Goal: Task Accomplishment & Management: Use online tool/utility

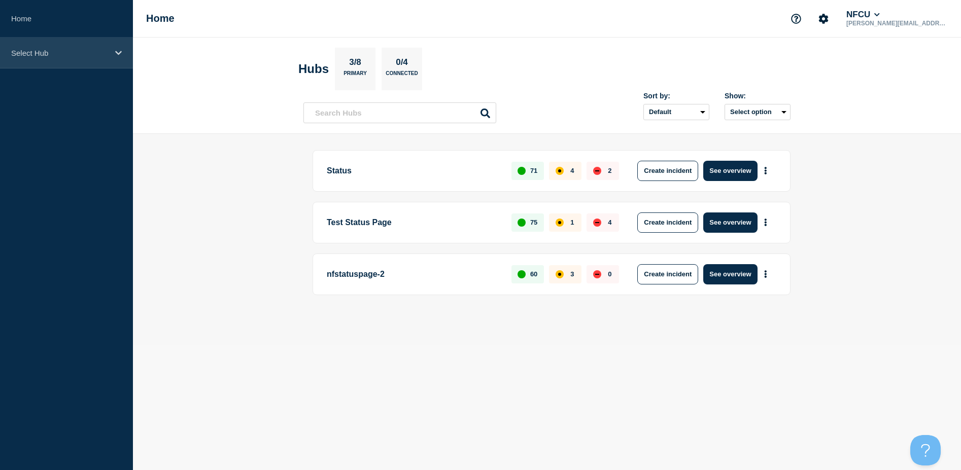
click at [110, 55] on div "Select Hub" at bounding box center [66, 53] width 133 height 31
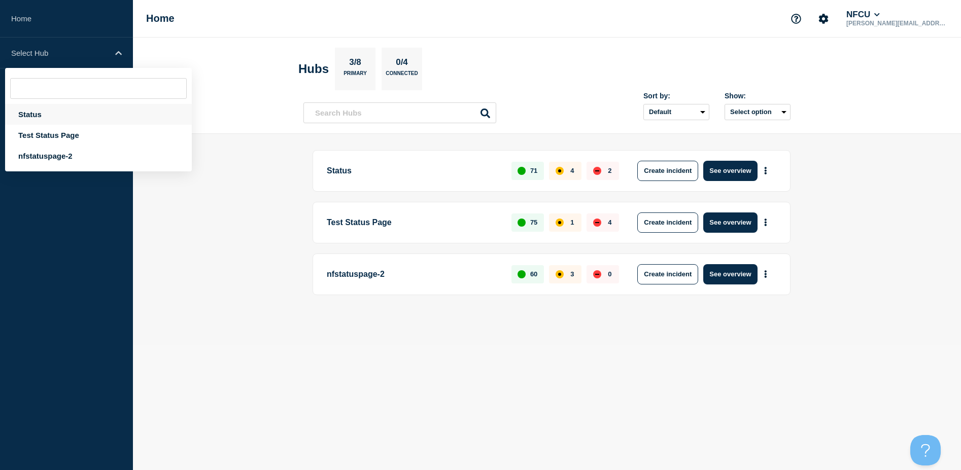
click at [67, 112] on div "Status" at bounding box center [98, 114] width 187 height 21
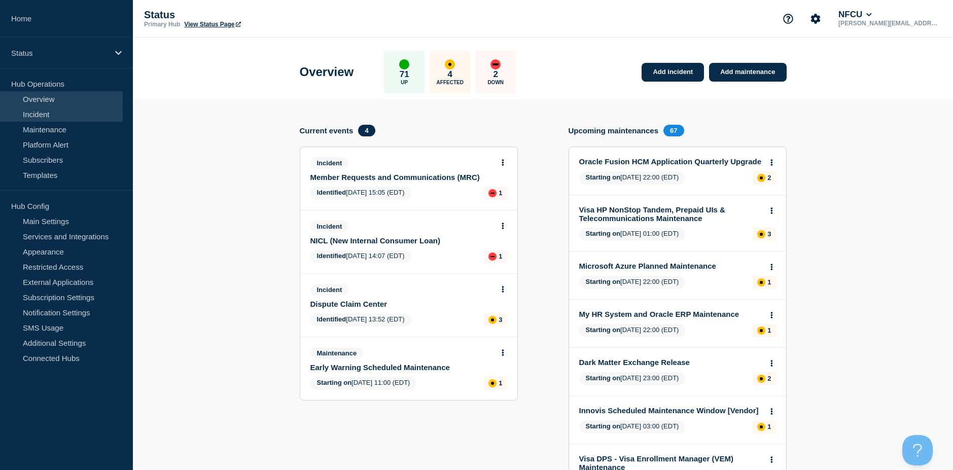
click at [36, 115] on link "Incident" at bounding box center [61, 114] width 123 height 15
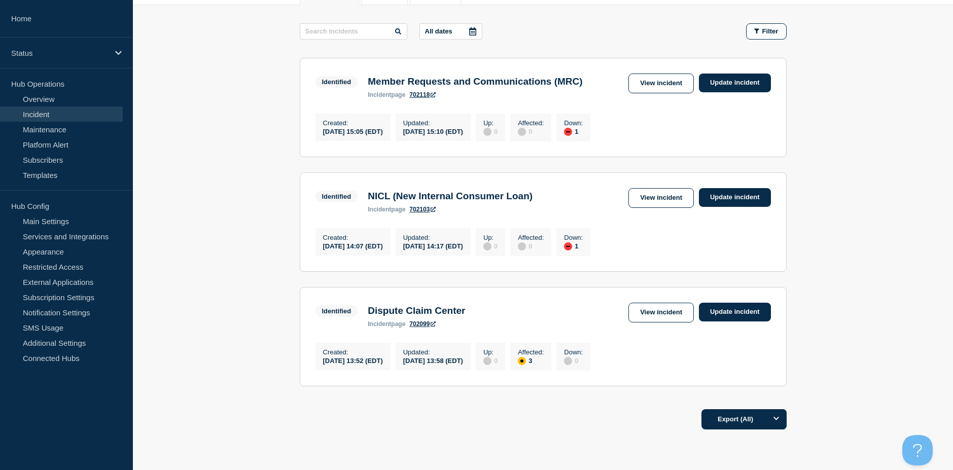
scroll to position [101, 0]
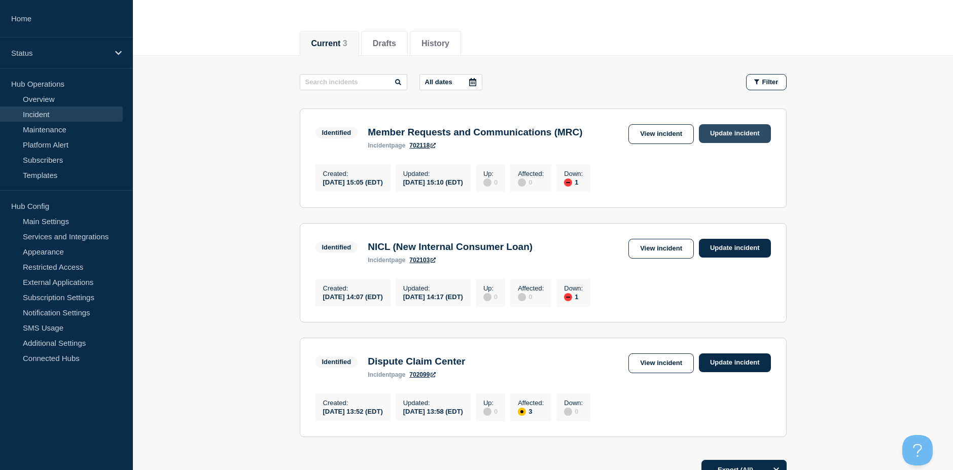
click at [735, 134] on link "Update incident" at bounding box center [735, 133] width 72 height 19
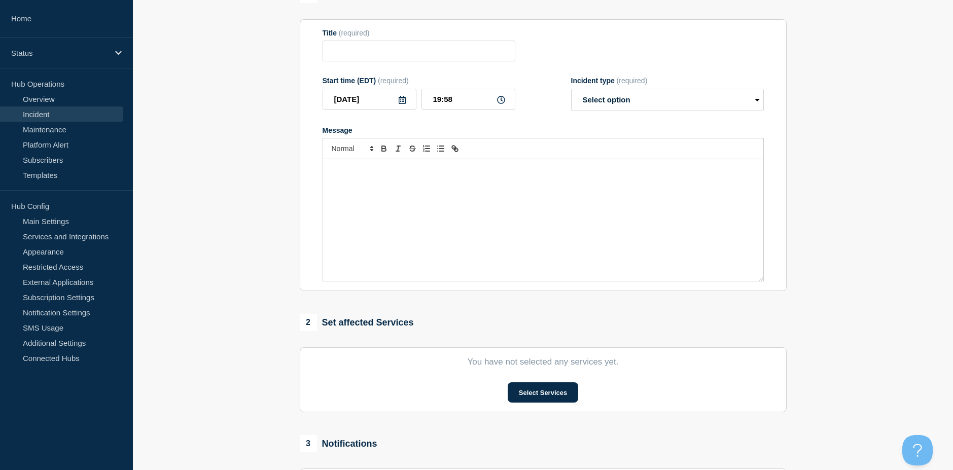
type input "Member Requests and Communications (MRC)"
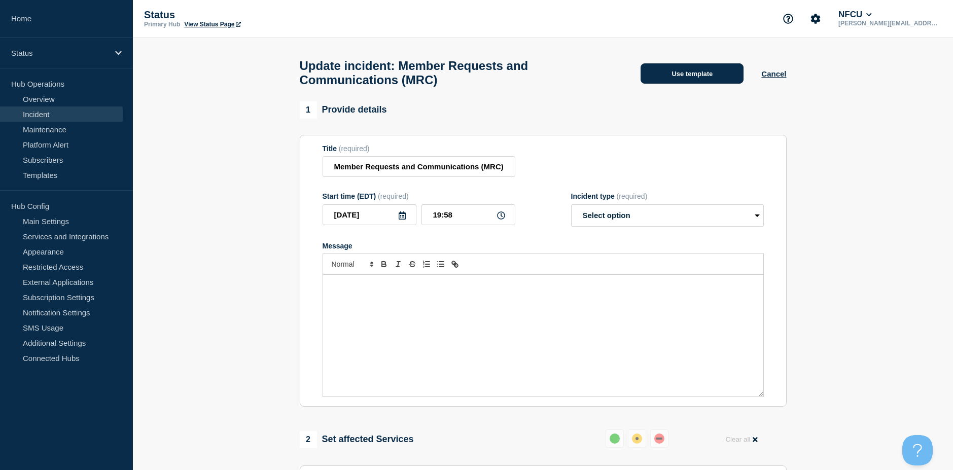
click at [707, 82] on button "Use template" at bounding box center [692, 73] width 103 height 20
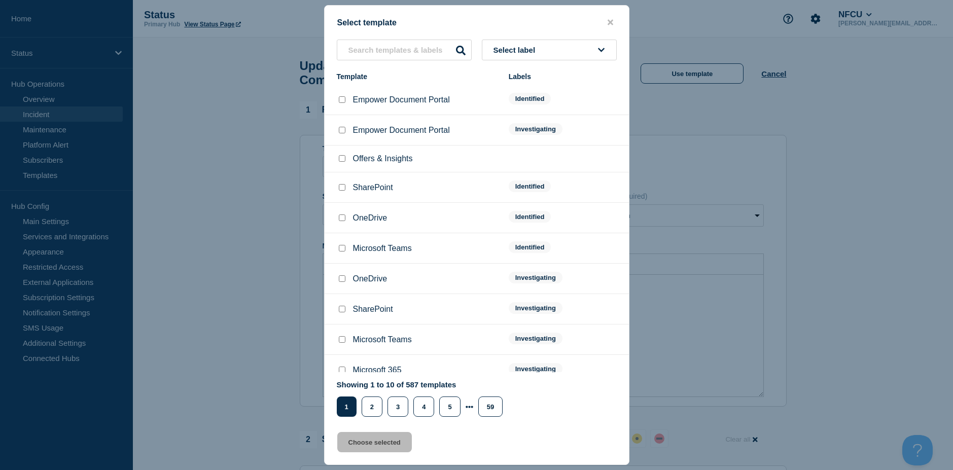
click at [556, 45] on button "Select label" at bounding box center [549, 50] width 135 height 21
click at [525, 211] on button "Resolved" at bounding box center [549, 209] width 135 height 21
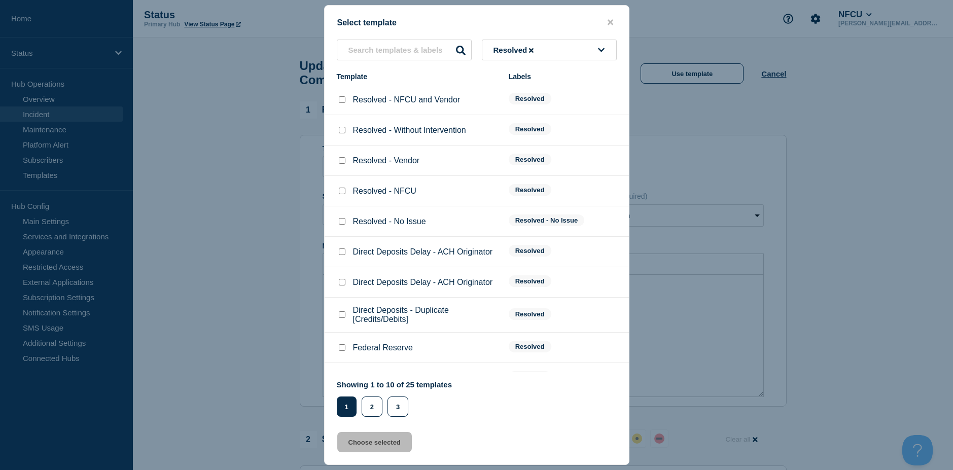
click at [342, 161] on input "Resolved - Vendor checkbox" at bounding box center [342, 160] width 7 height 7
checkbox input "true"
click at [398, 446] on button "Choose selected" at bounding box center [374, 442] width 75 height 20
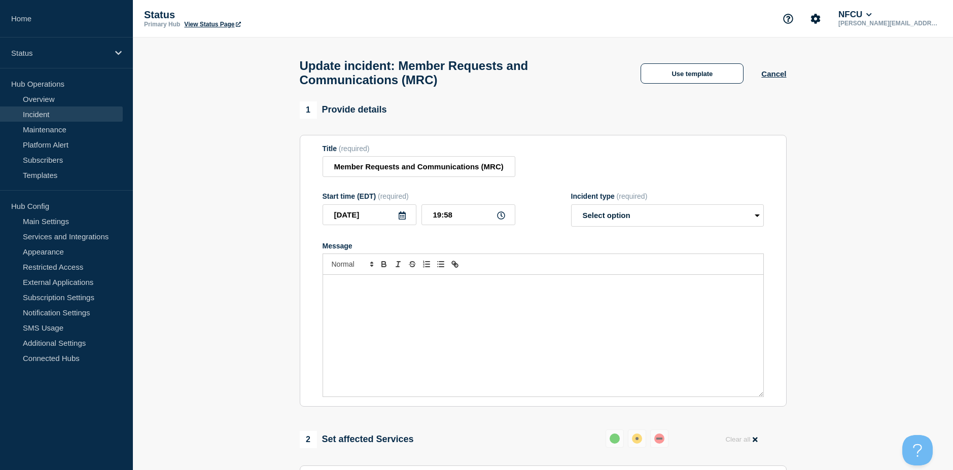
select select "resolved"
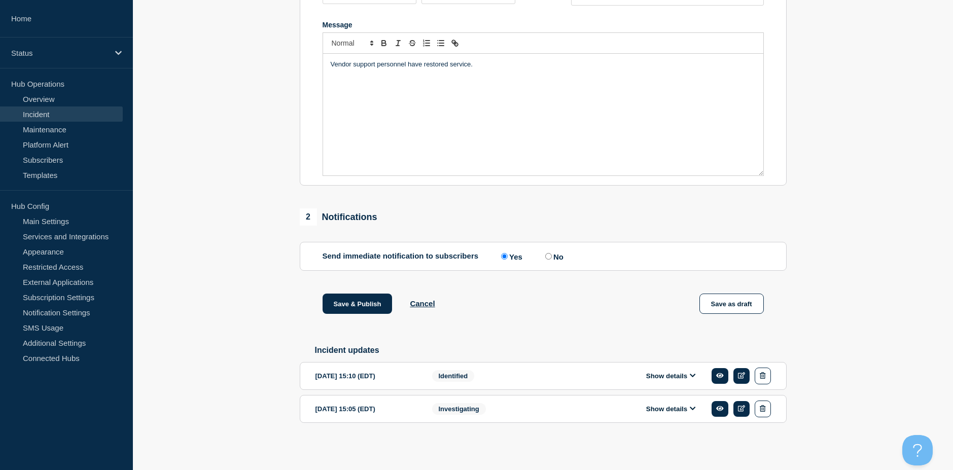
scroll to position [229, 0]
click at [661, 379] on button "Show details" at bounding box center [671, 376] width 56 height 9
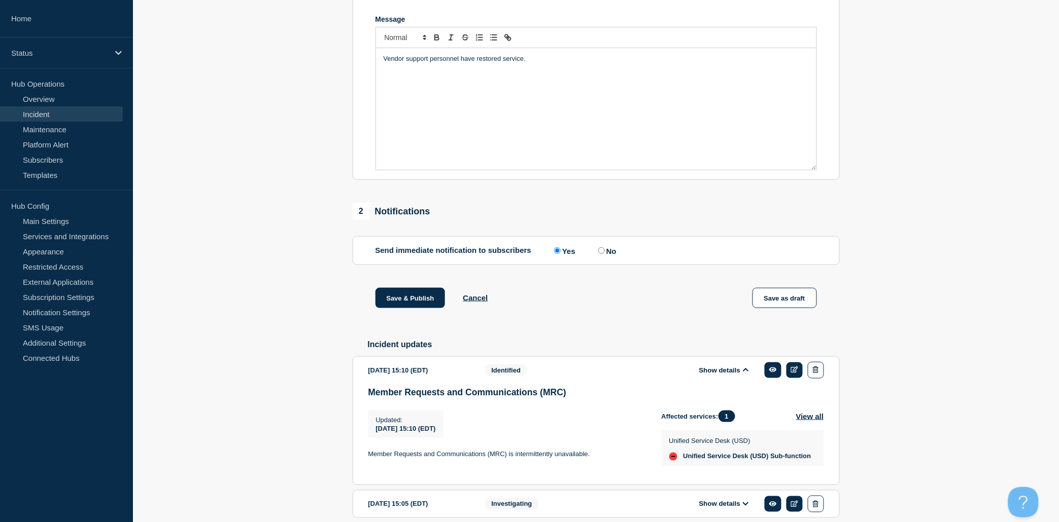
scroll to position [231, 0]
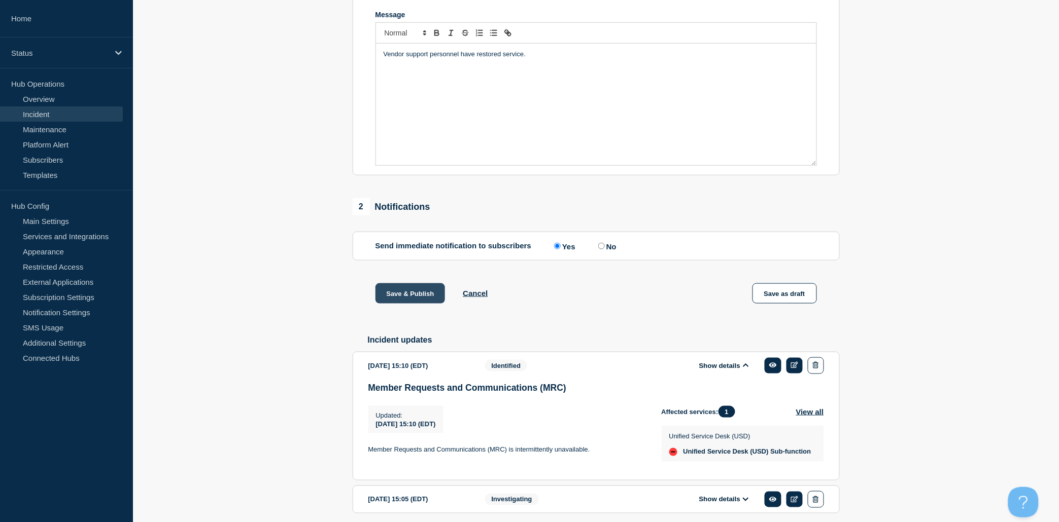
click at [403, 298] on button "Save & Publish" at bounding box center [410, 294] width 70 height 20
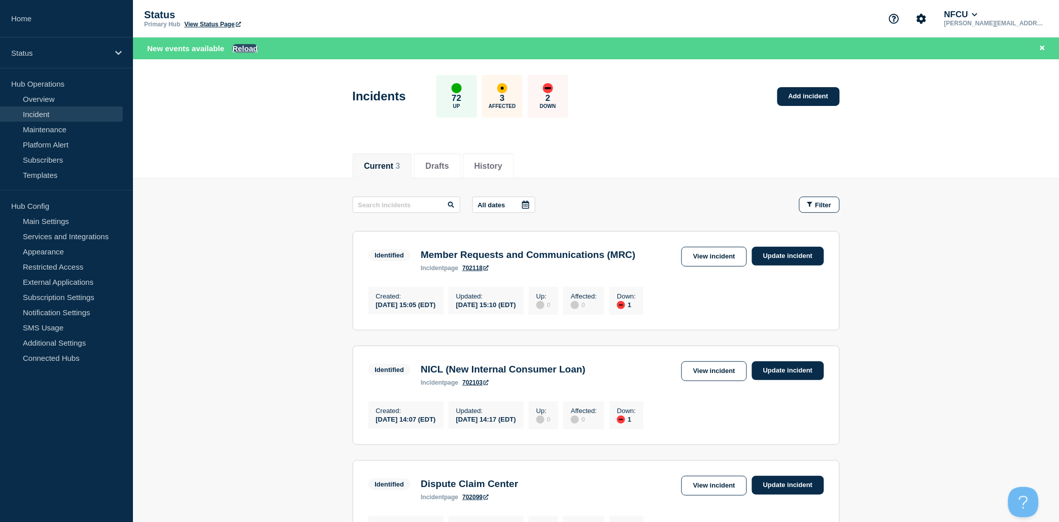
click at [248, 48] on button "Reload" at bounding box center [244, 48] width 25 height 9
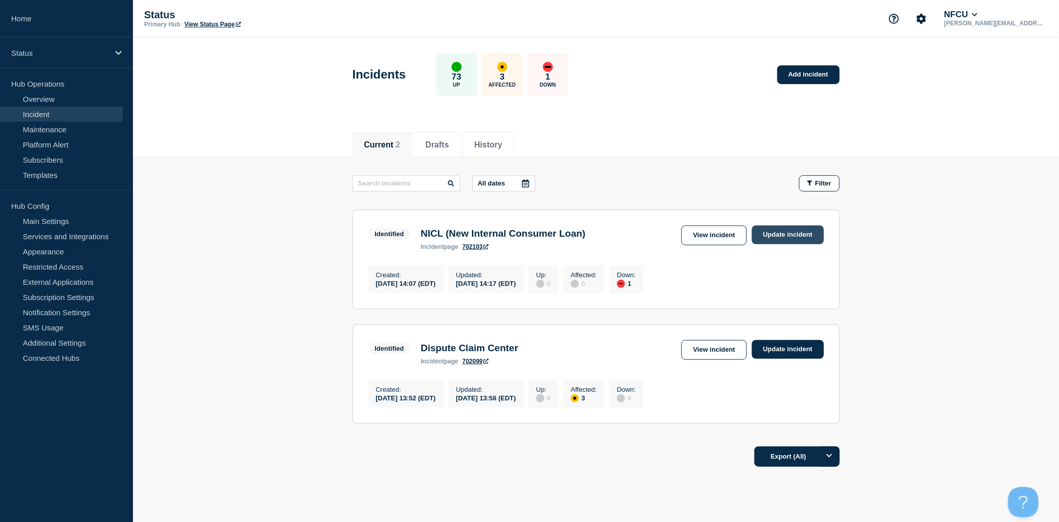
click at [790, 236] on link "Update incident" at bounding box center [788, 235] width 72 height 19
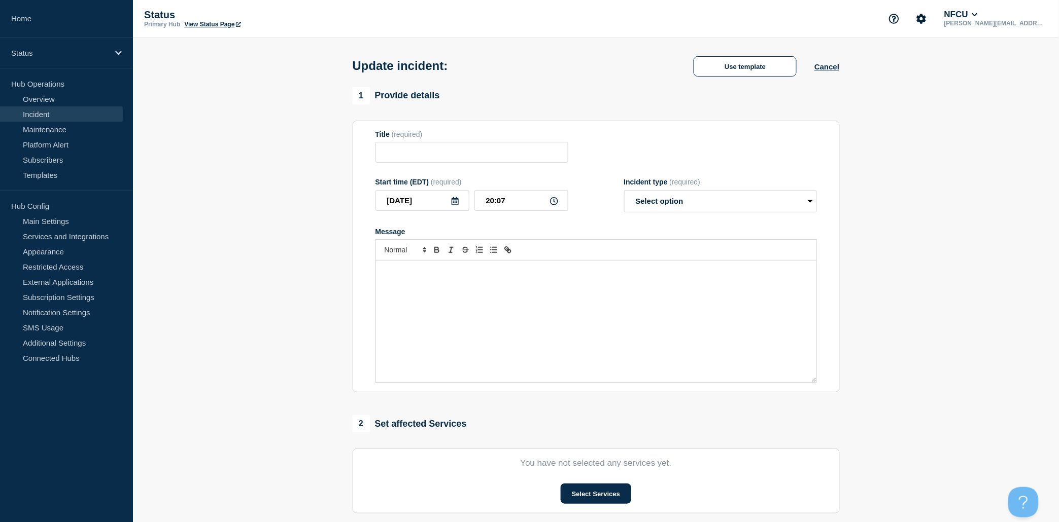
type input "NICL (New Internal Consumer Loan)"
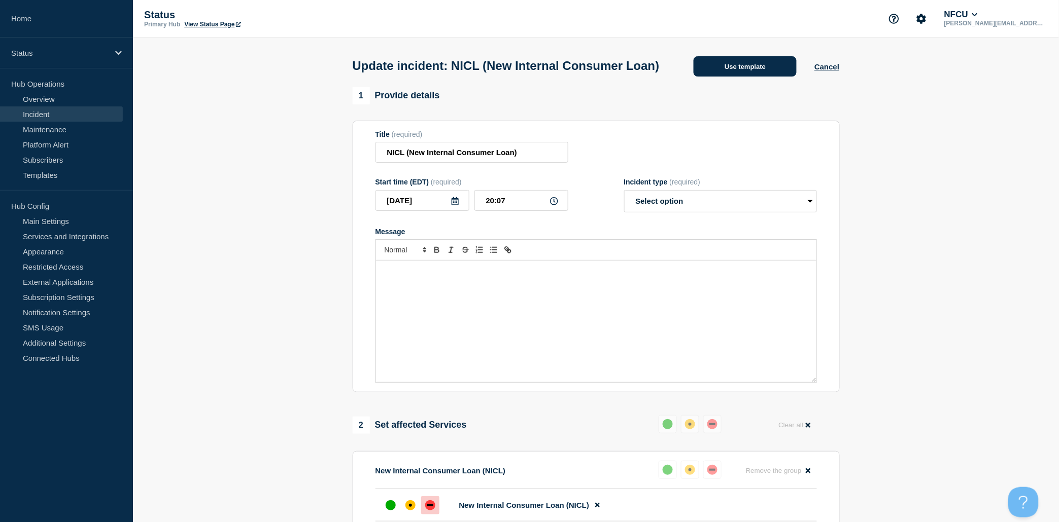
click at [724, 77] on button "Use template" at bounding box center [744, 66] width 103 height 20
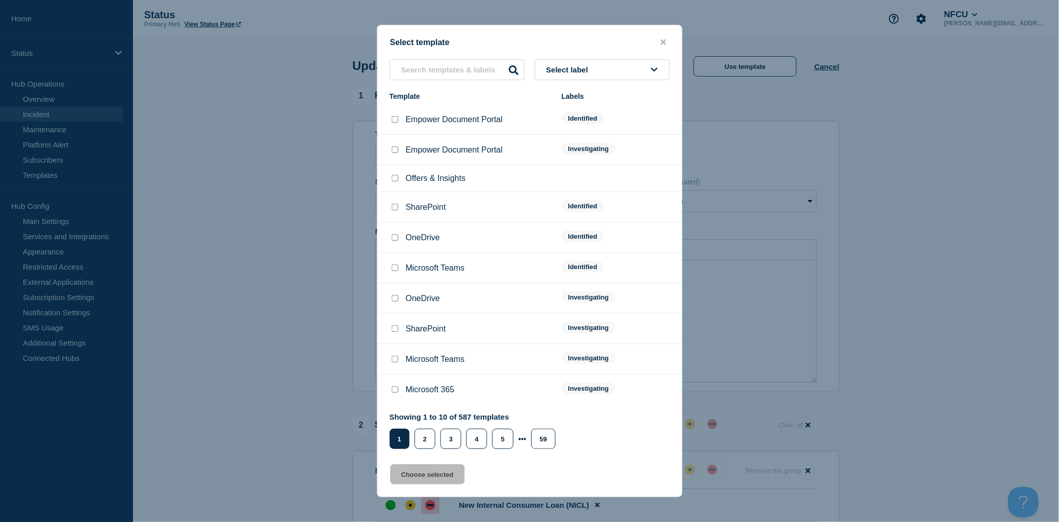
click at [592, 74] on span "Select label" at bounding box center [569, 69] width 46 height 9
click at [573, 227] on button "Resolved" at bounding box center [602, 229] width 135 height 21
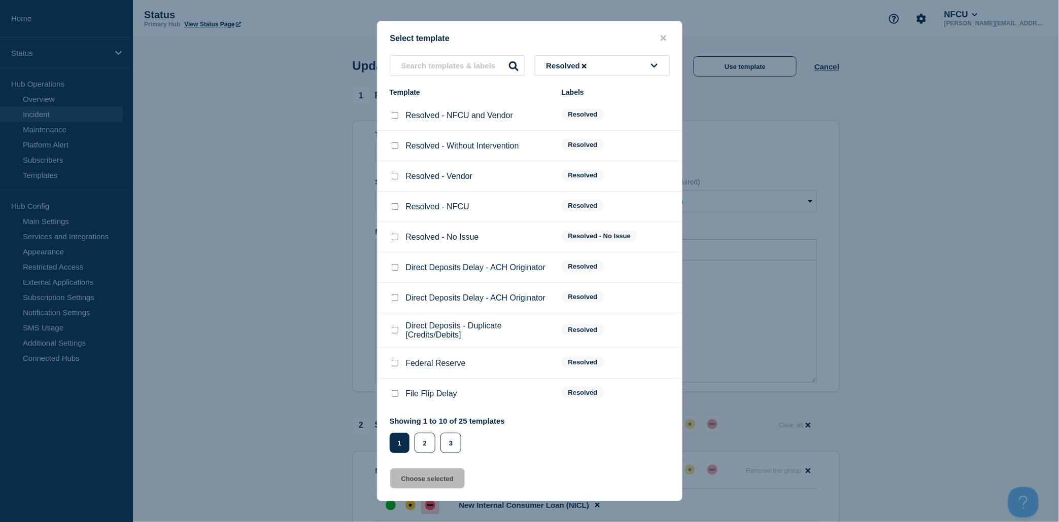
click at [394, 179] on input "Resolved - Vendor checkbox" at bounding box center [395, 176] width 7 height 7
checkbox input "true"
click at [447, 470] on button "Choose selected" at bounding box center [427, 479] width 75 height 20
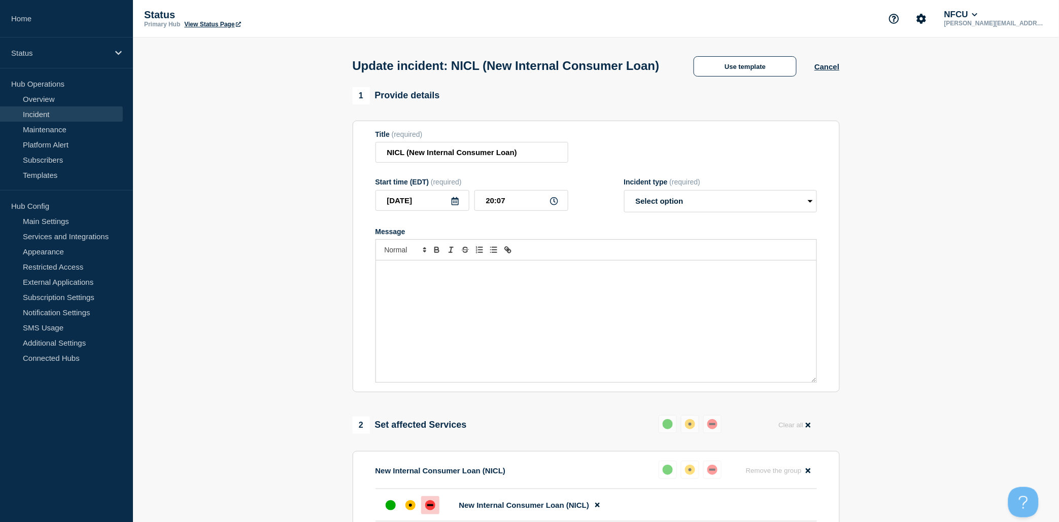
select select "resolved"
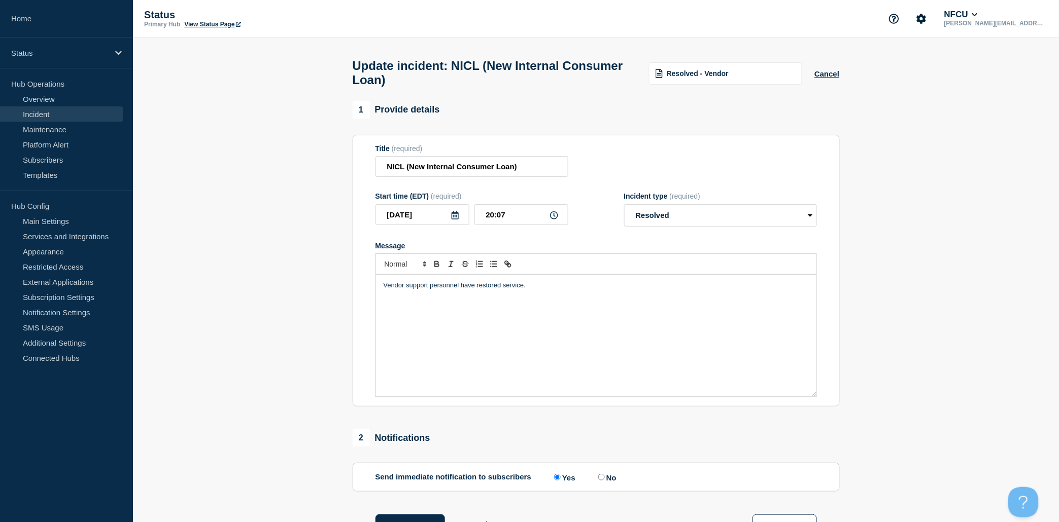
scroll to position [177, 0]
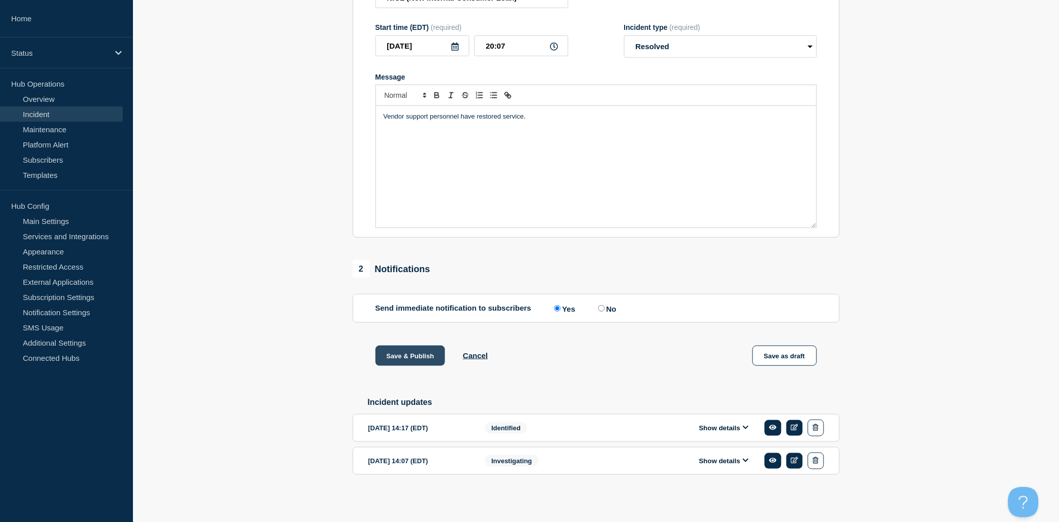
click at [409, 359] on button "Save & Publish" at bounding box center [410, 356] width 70 height 20
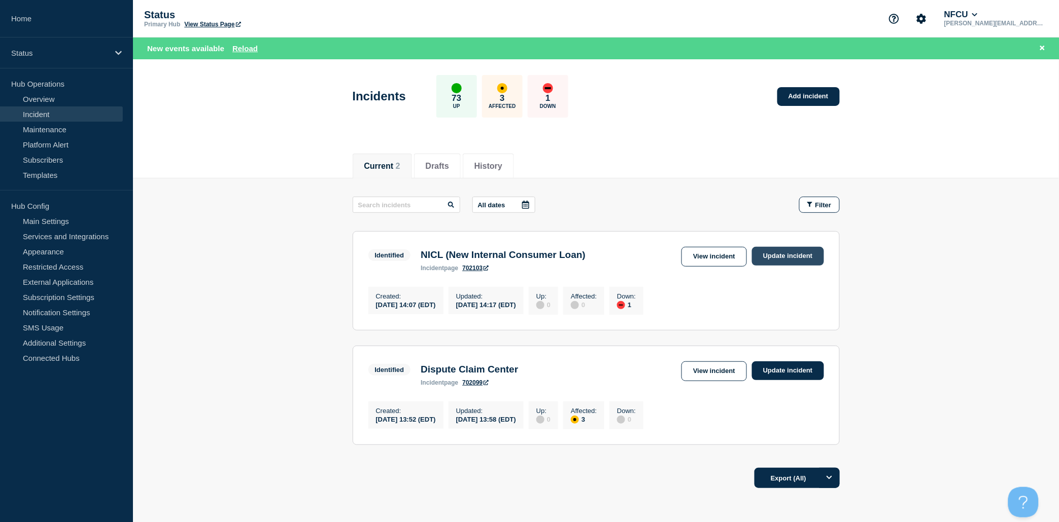
click at [790, 259] on link "Update incident" at bounding box center [788, 256] width 72 height 19
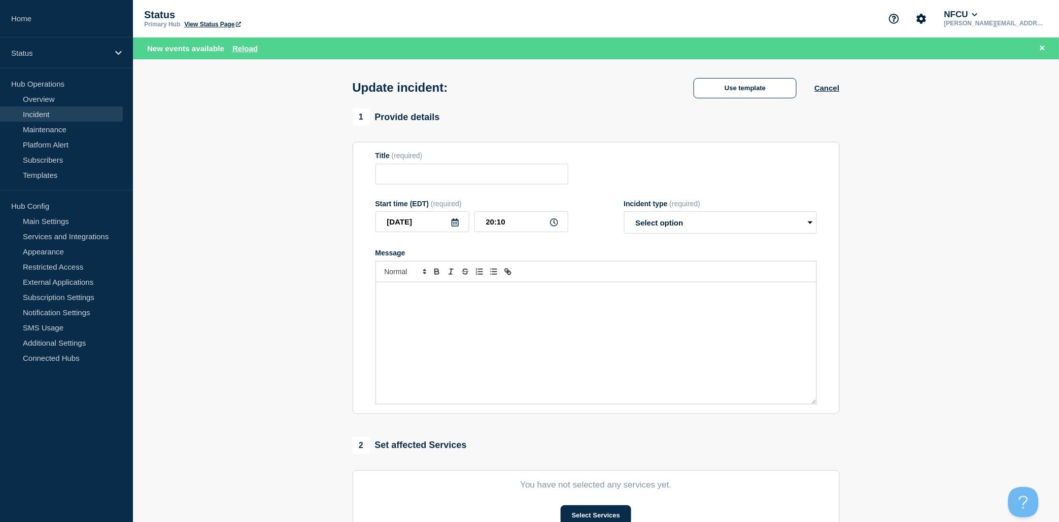
type input "NICL (New Internal Consumer Loan)"
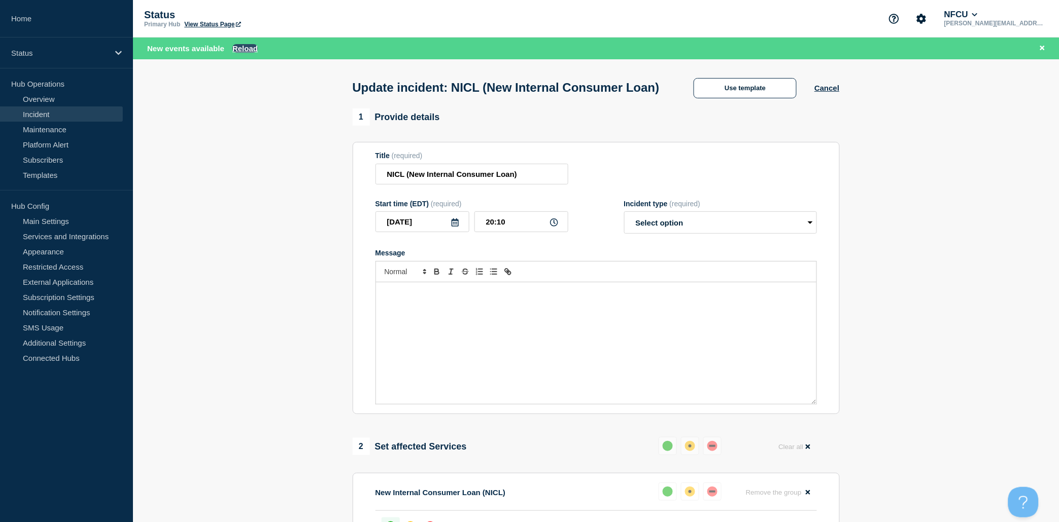
click at [244, 48] on button "Reload" at bounding box center [244, 48] width 25 height 9
click at [241, 48] on button "Reload" at bounding box center [244, 48] width 25 height 9
click at [54, 114] on link "Incident" at bounding box center [61, 114] width 123 height 15
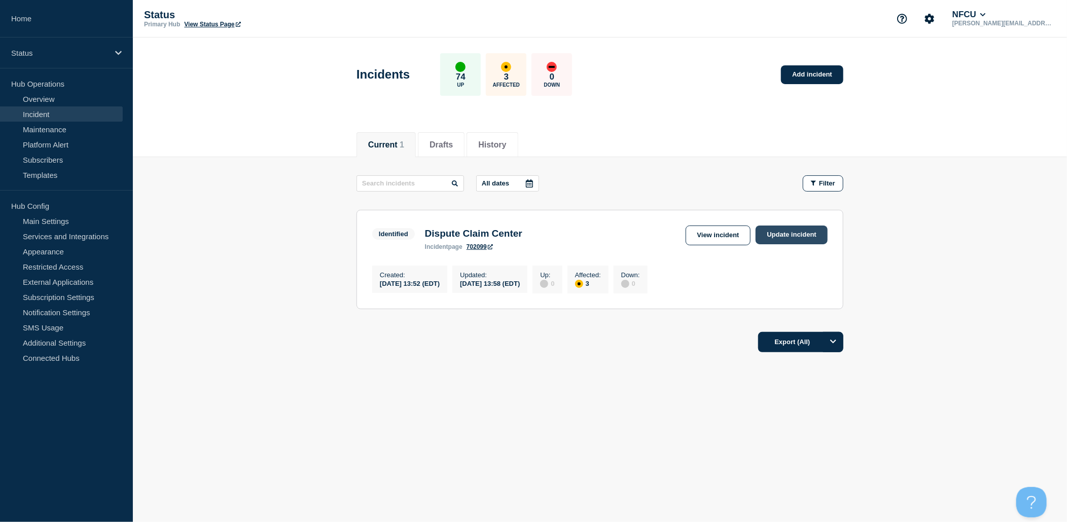
click at [800, 235] on link "Update incident" at bounding box center [792, 235] width 72 height 19
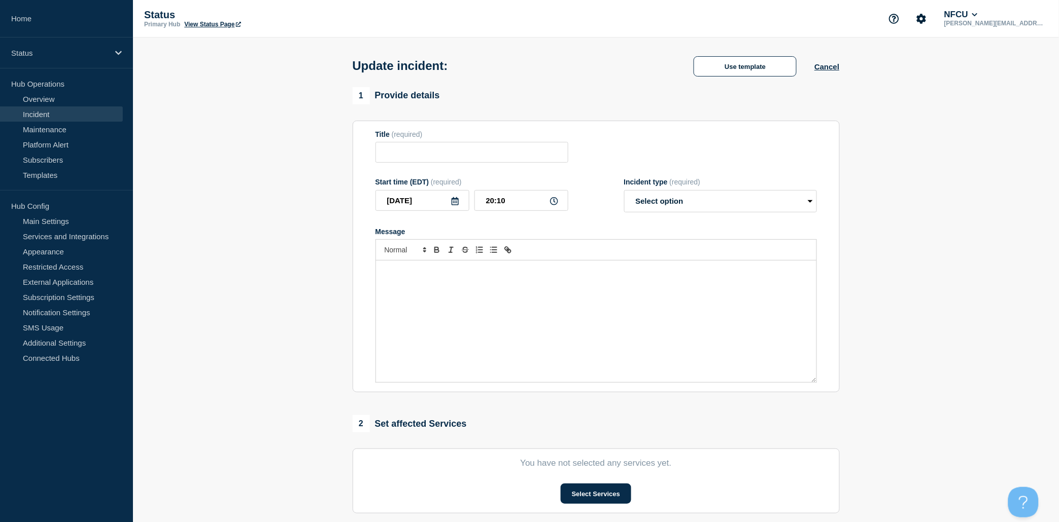
type input "Dispute Claim Center"
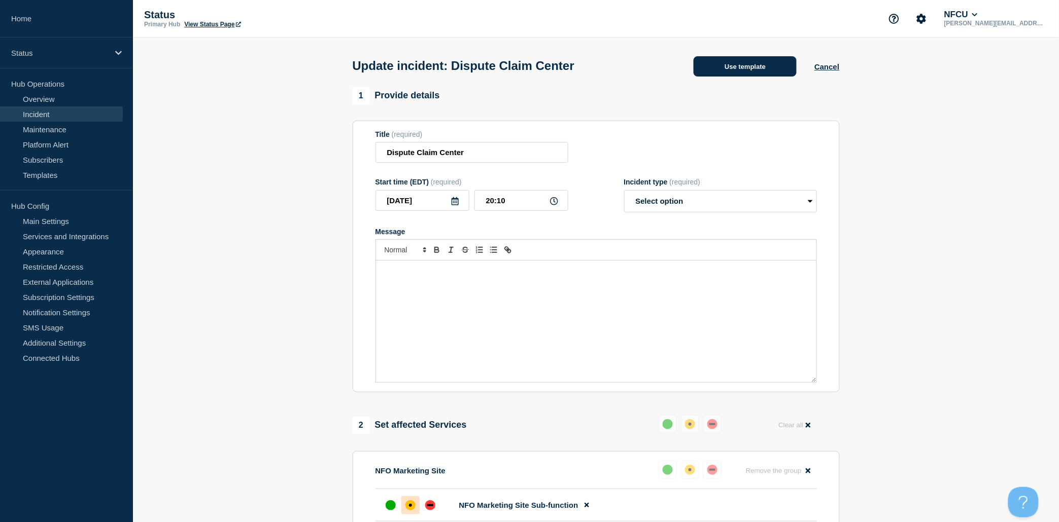
click at [758, 73] on button "Use template" at bounding box center [744, 66] width 103 height 20
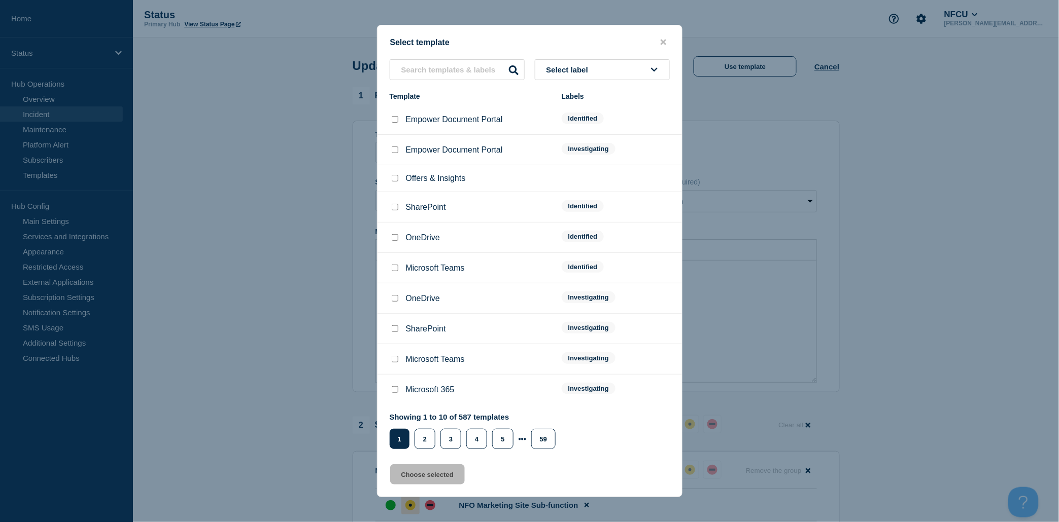
click at [583, 66] on span "Select label" at bounding box center [569, 69] width 46 height 9
click at [571, 224] on button "Resolved" at bounding box center [602, 229] width 135 height 21
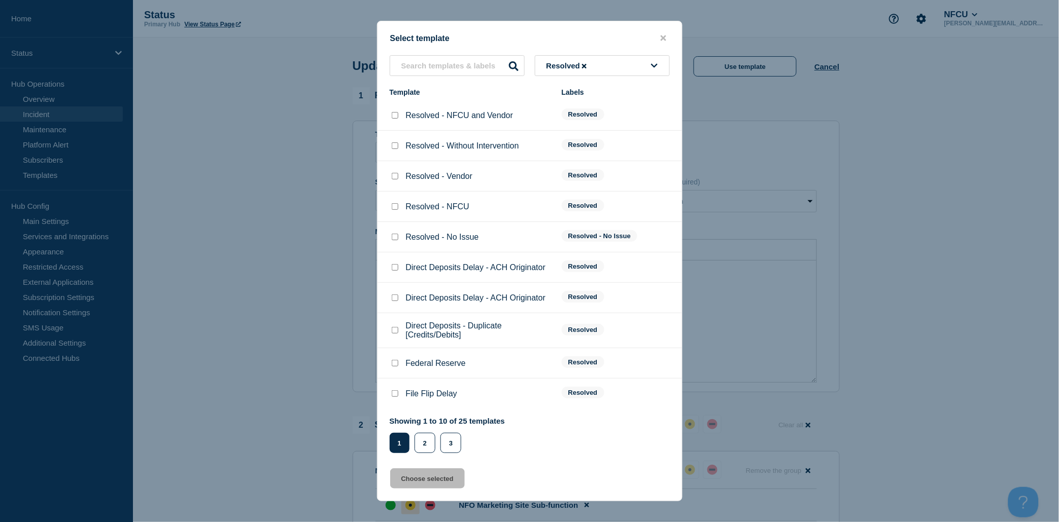
click at [391, 180] on div at bounding box center [395, 176] width 10 height 10
click at [395, 175] on input "Resolved - Vendor checkbox" at bounding box center [395, 176] width 7 height 7
checkbox input "true"
click at [429, 470] on button "Choose selected" at bounding box center [427, 479] width 75 height 20
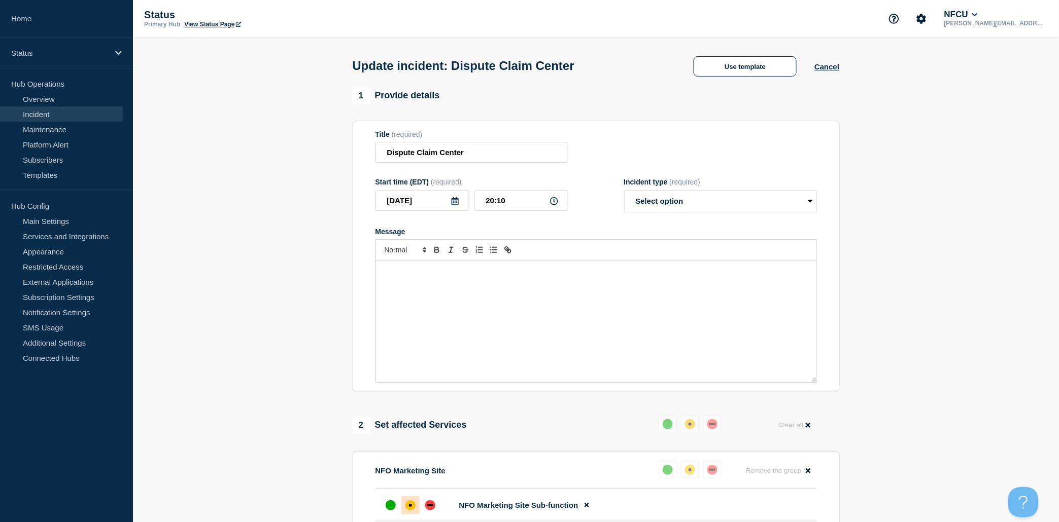
select select "resolved"
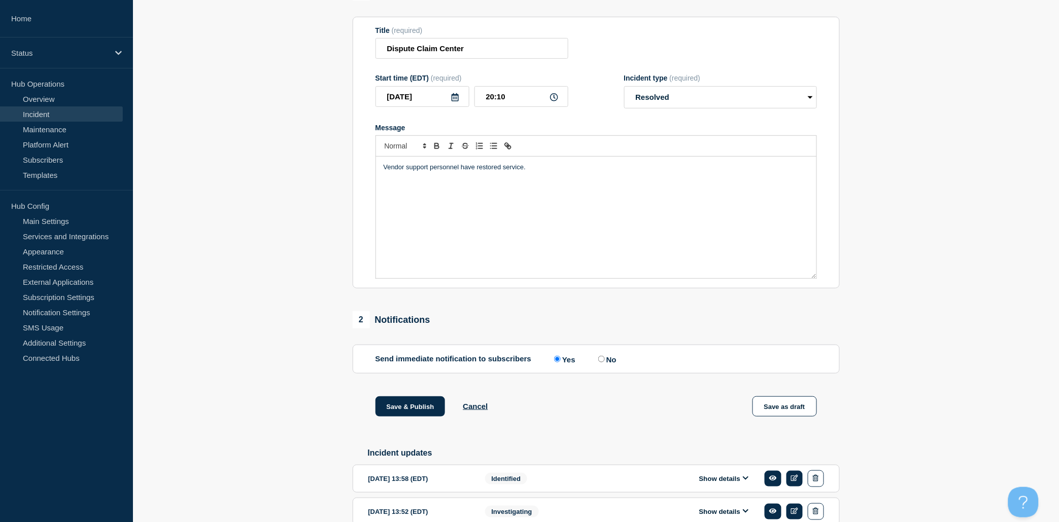
scroll to position [159, 0]
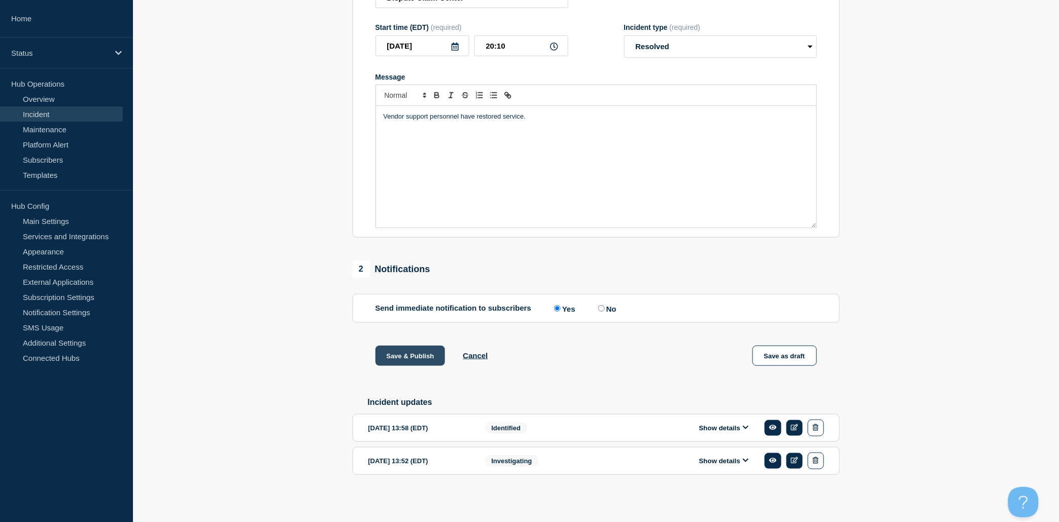
click at [396, 353] on button "Save & Publish" at bounding box center [410, 356] width 70 height 20
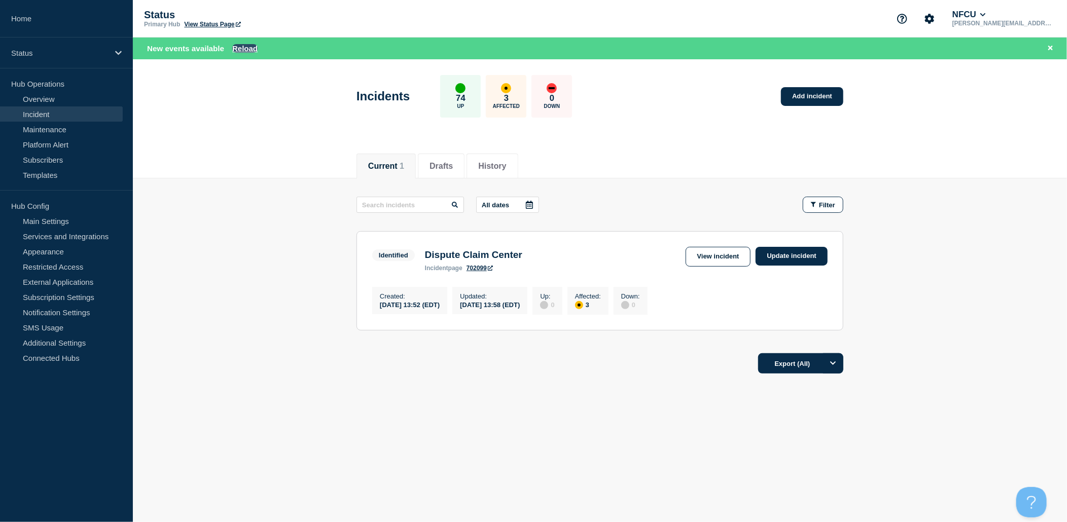
click at [246, 47] on button "Reload" at bounding box center [244, 48] width 25 height 9
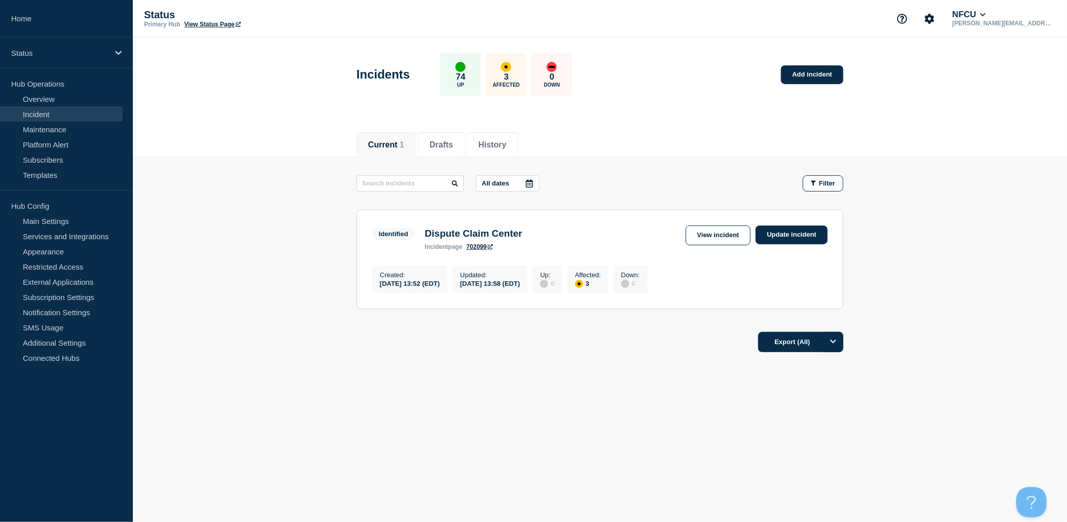
click at [47, 114] on link "Incident" at bounding box center [61, 114] width 123 height 15
click at [794, 237] on link "Update incident" at bounding box center [792, 235] width 72 height 19
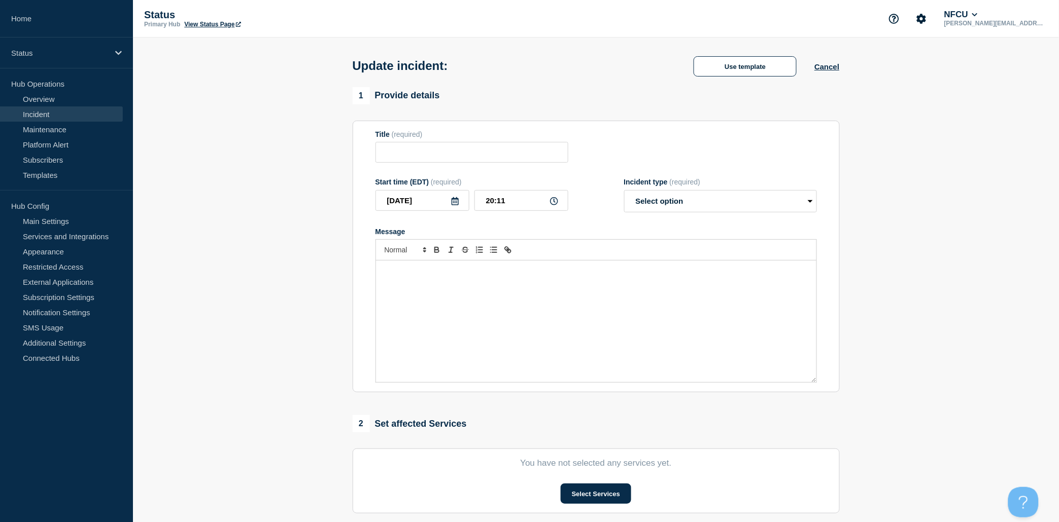
type input "Dispute Claim Center"
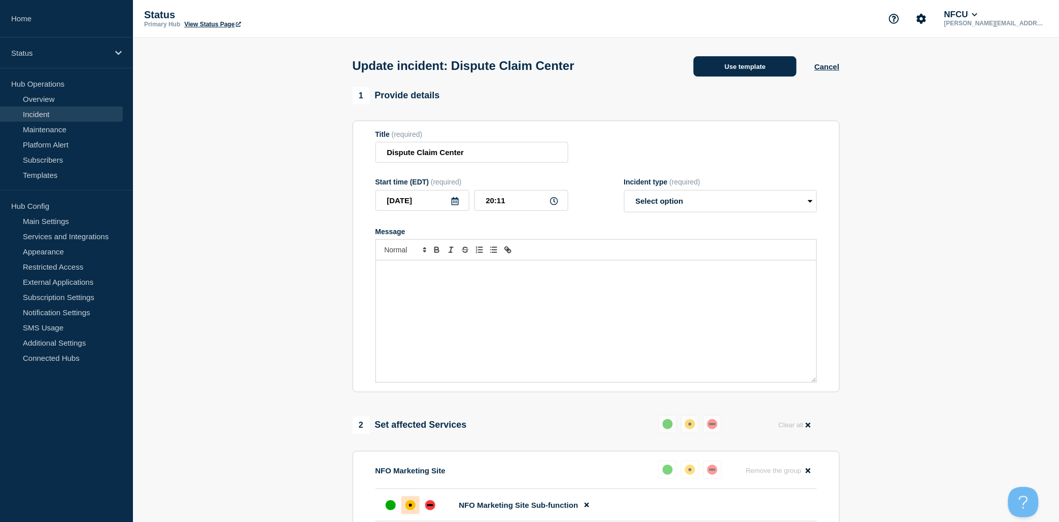
click at [741, 72] on button "Use template" at bounding box center [744, 66] width 103 height 20
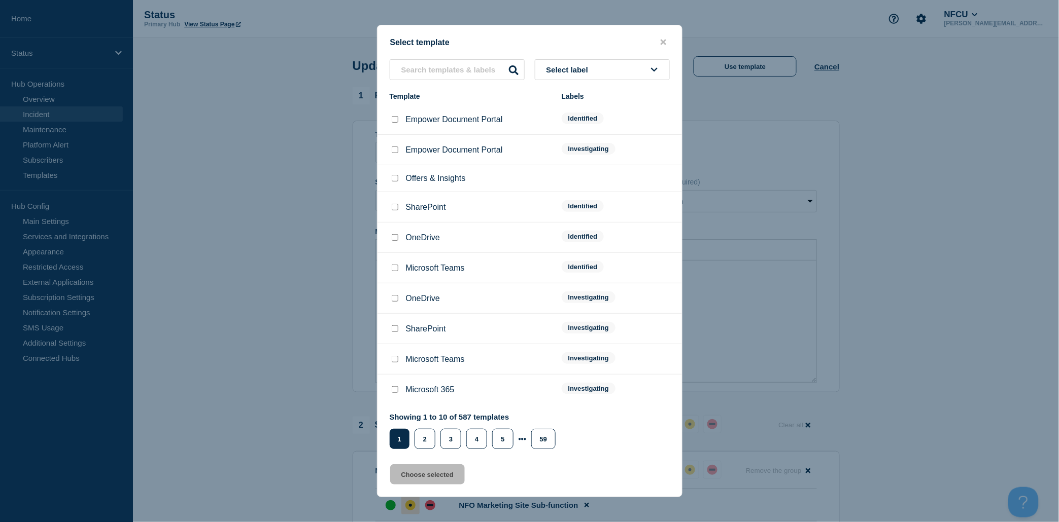
click at [621, 68] on button "Select label" at bounding box center [602, 69] width 135 height 21
click at [575, 224] on button "Resolved" at bounding box center [602, 229] width 135 height 21
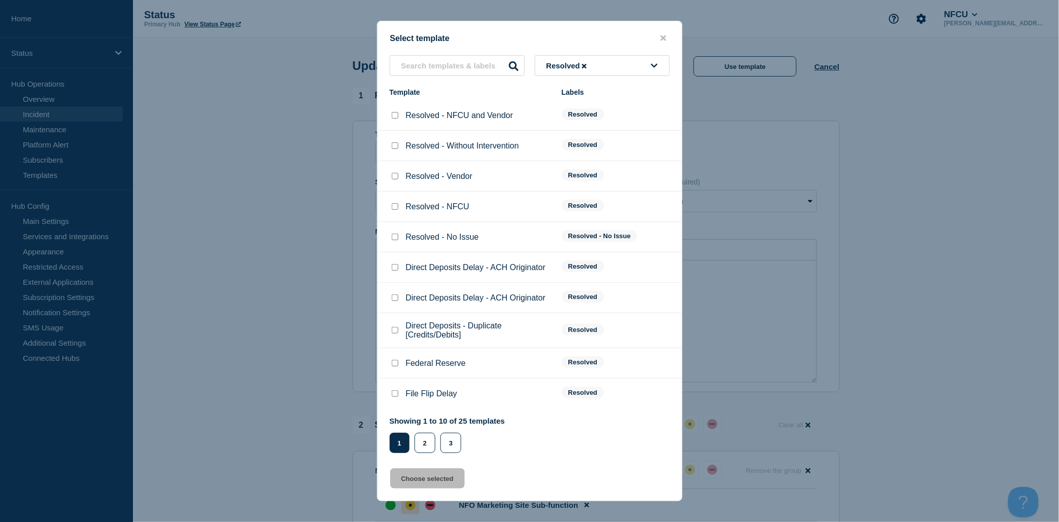
click at [398, 179] on input "Resolved - Vendor checkbox" at bounding box center [395, 176] width 7 height 7
checkbox input "true"
click at [457, 473] on button "Choose selected" at bounding box center [427, 479] width 75 height 20
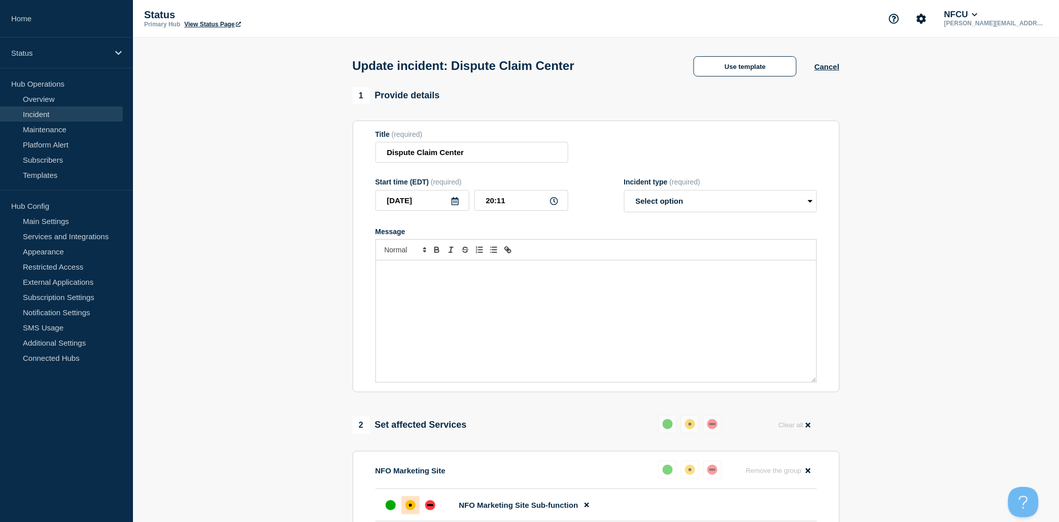
select select "resolved"
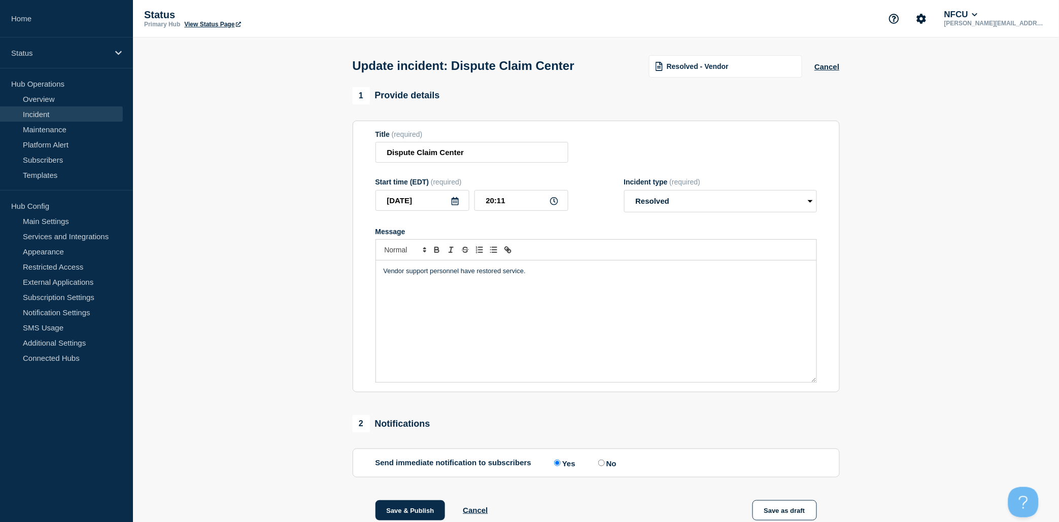
scroll to position [159, 0]
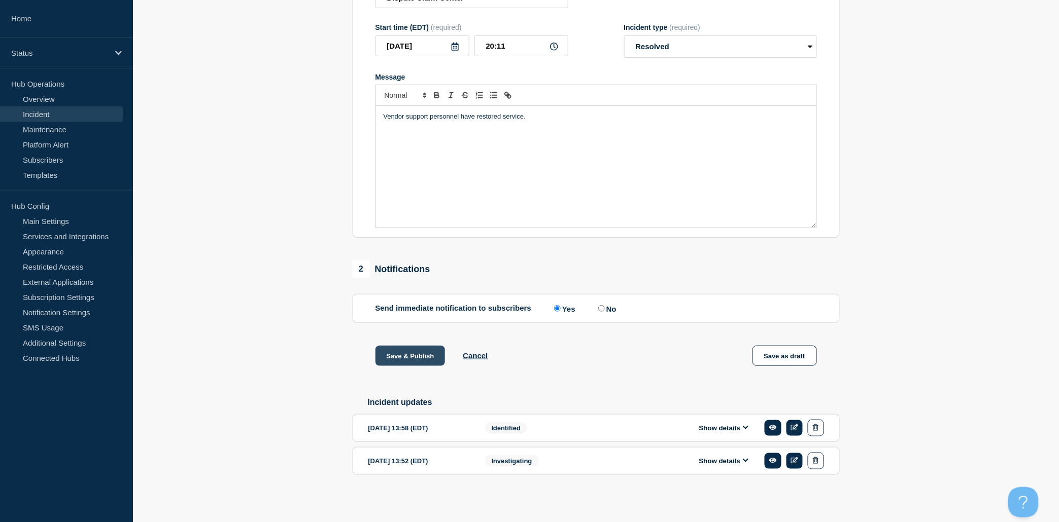
click at [397, 351] on button "Save & Publish" at bounding box center [410, 356] width 70 height 20
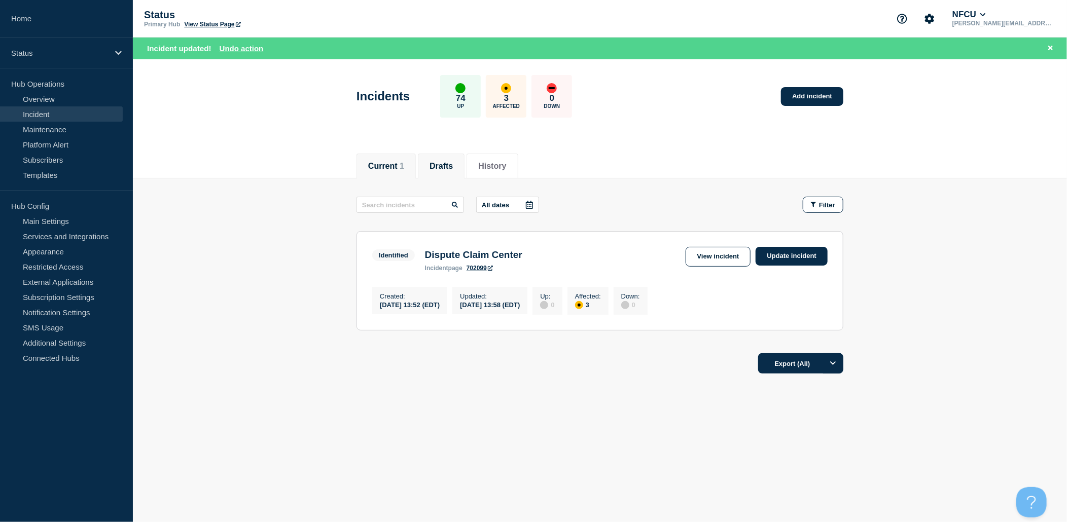
click at [450, 158] on li "Drafts" at bounding box center [441, 166] width 47 height 25
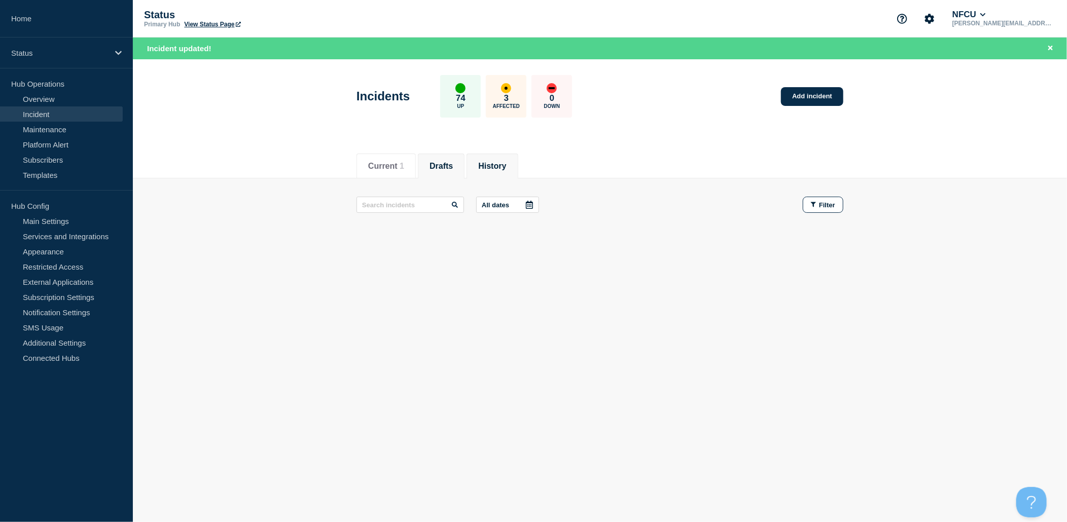
click at [506, 166] on button "History" at bounding box center [492, 166] width 28 height 9
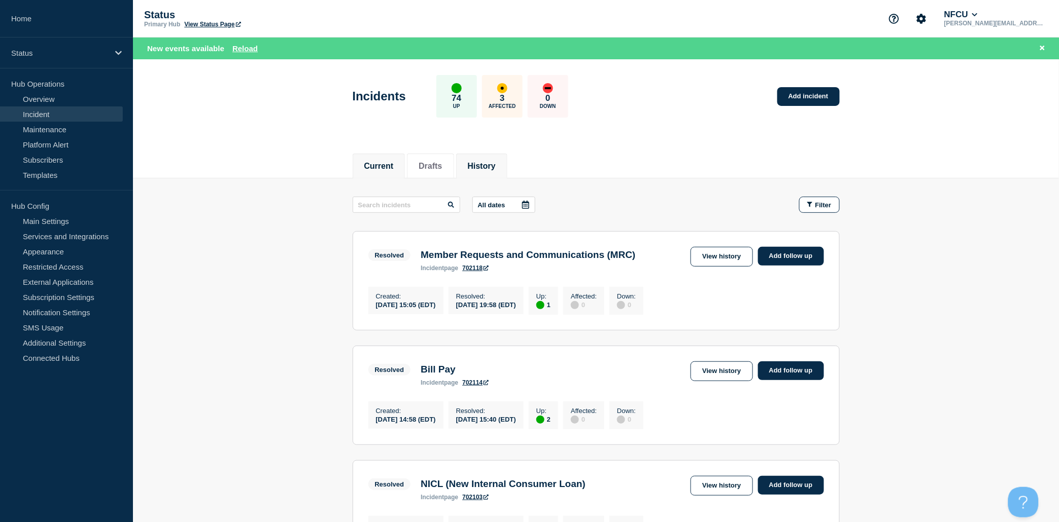
click at [379, 169] on button "Current" at bounding box center [378, 166] width 29 height 9
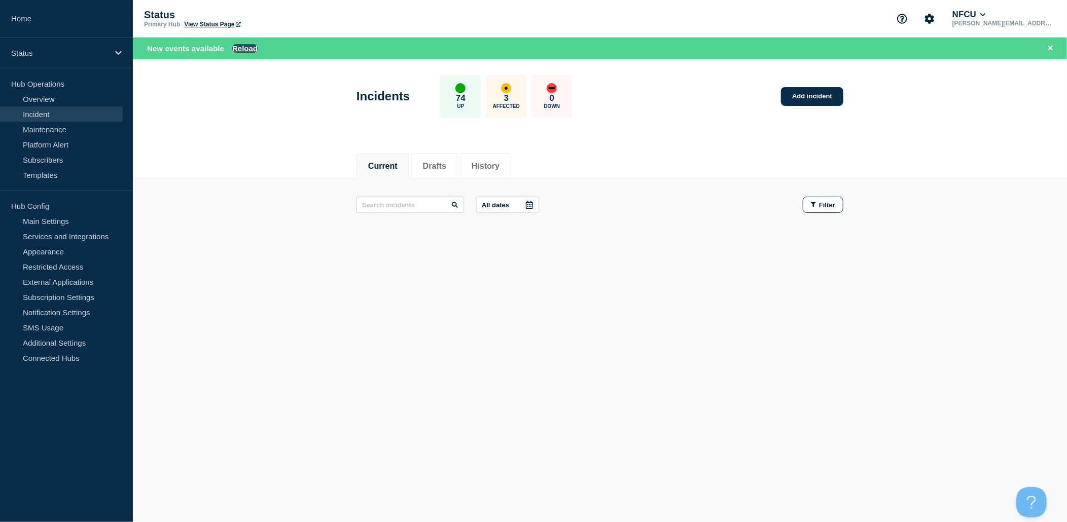
click at [244, 48] on button "Reload" at bounding box center [244, 48] width 25 height 9
